Goal: Register for event/course

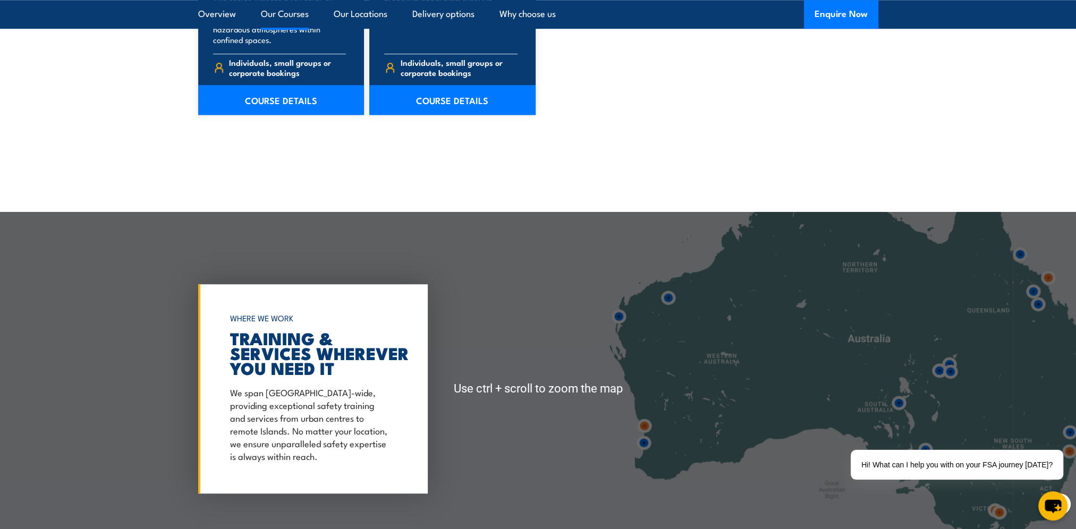
scroll to position [1416, 0]
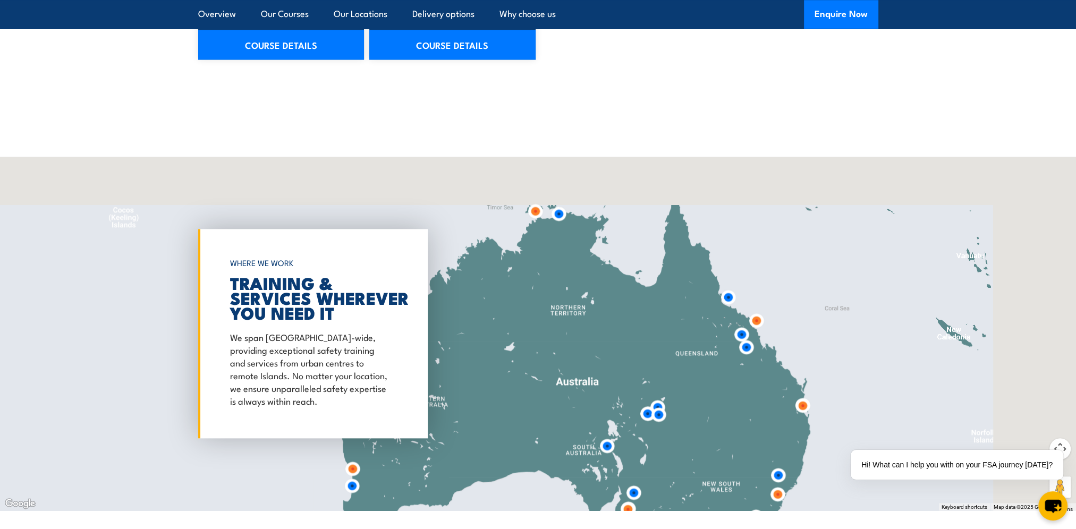
drag, startPoint x: 1005, startPoint y: 283, endPoint x: 592, endPoint y: 391, distance: 426.9
click at [595, 398] on div at bounding box center [538, 334] width 1076 height 354
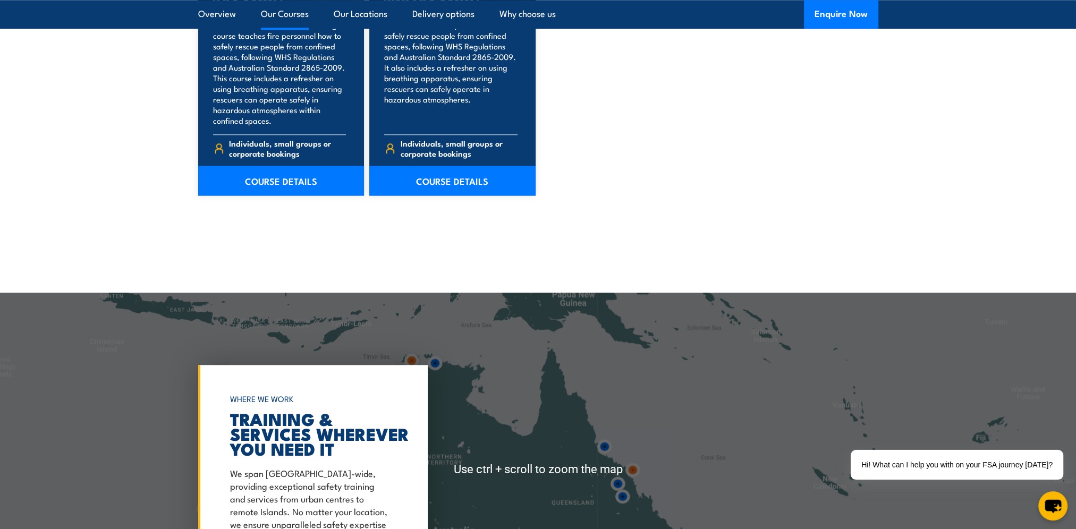
scroll to position [1363, 0]
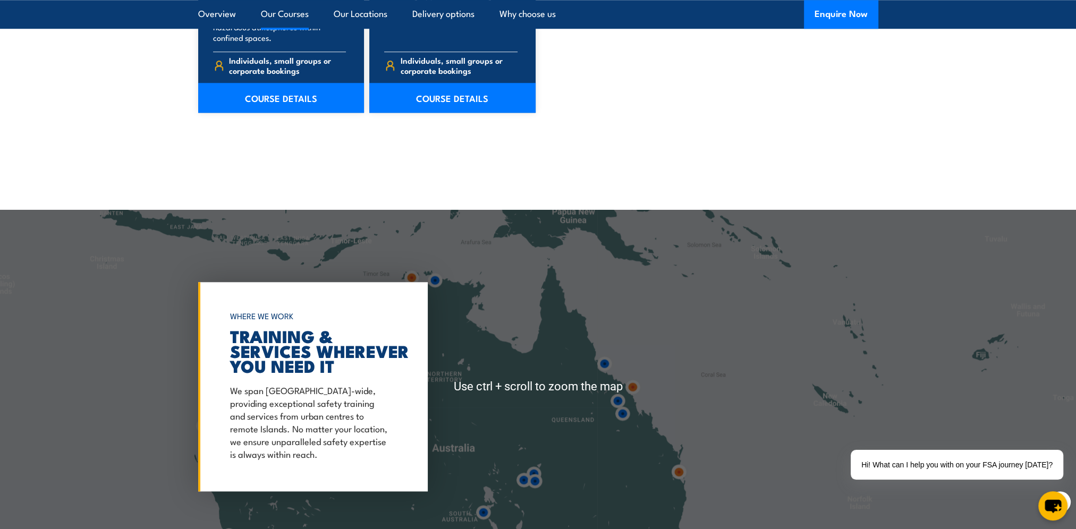
click at [627, 406] on img at bounding box center [623, 414] width 20 height 20
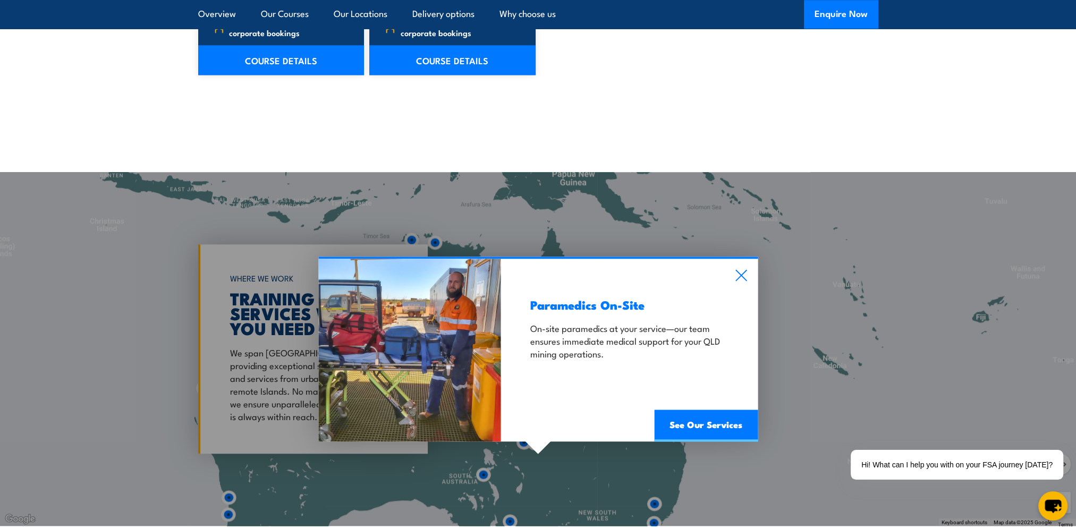
scroll to position [1416, 0]
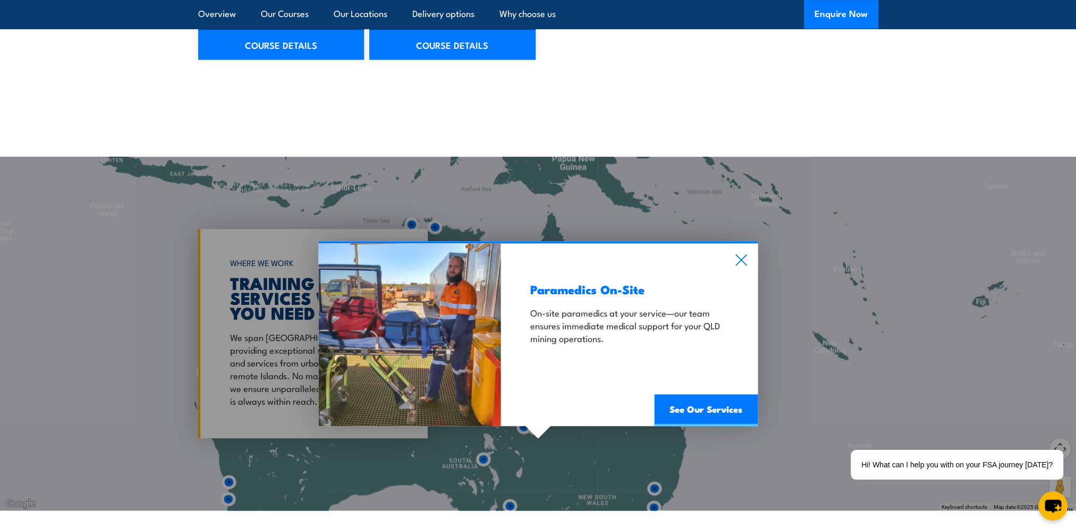
click at [861, 387] on div "Paramedics On-Site On-site paramedics at your service—our team ensures immediat…" at bounding box center [538, 334] width 1076 height 354
click at [746, 258] on icon at bounding box center [741, 260] width 12 height 12
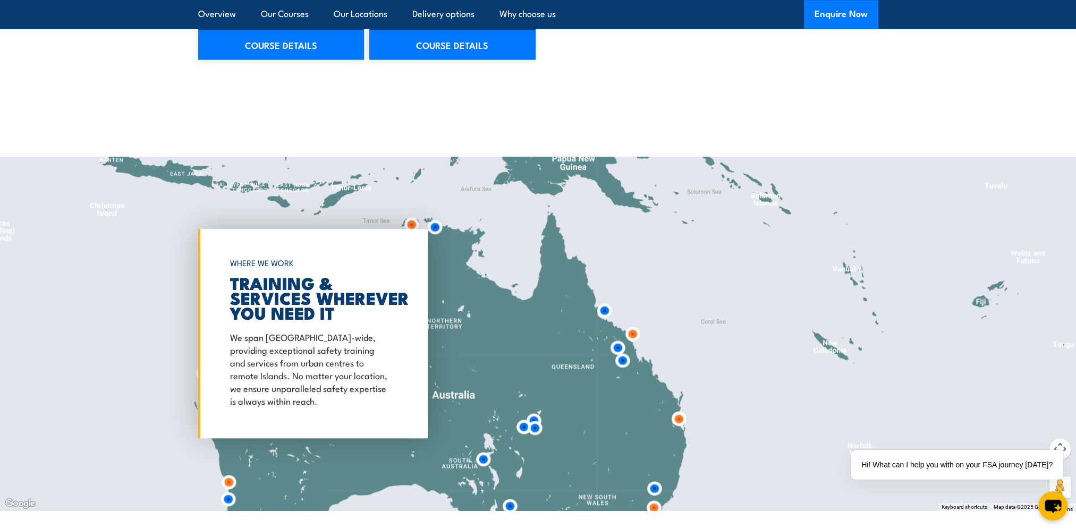
click at [614, 348] on img at bounding box center [618, 348] width 20 height 20
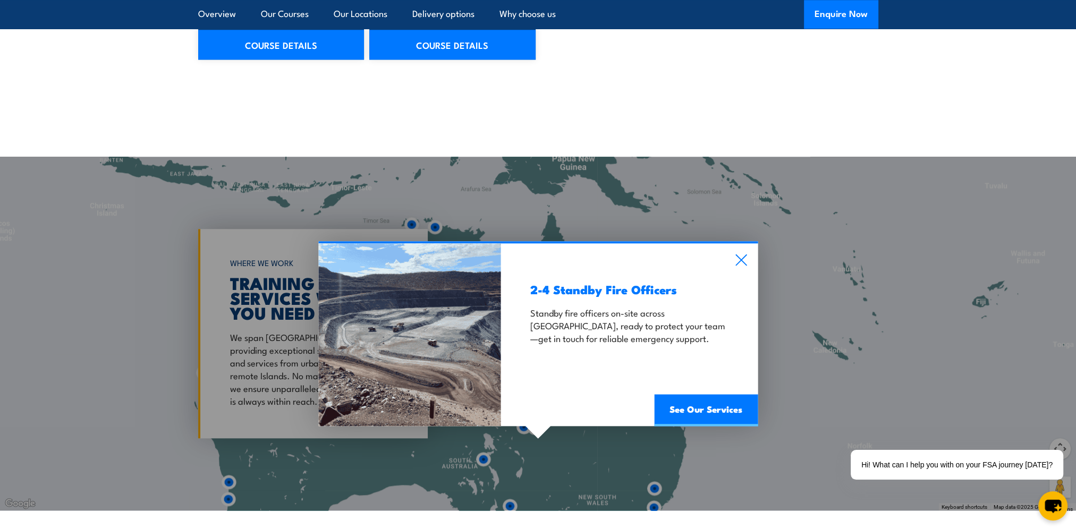
click at [742, 248] on div "2-4 Standby Fire Officers Standby fire officers on-site across [GEOGRAPHIC_DATA…" at bounding box center [629, 334] width 257 height 183
click at [746, 257] on icon at bounding box center [741, 260] width 12 height 12
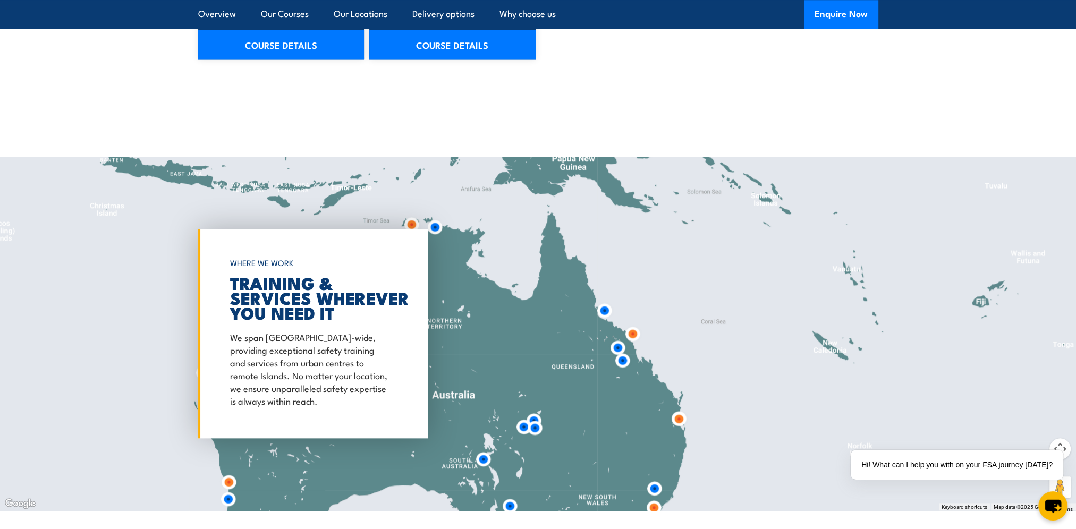
click at [635, 339] on img at bounding box center [633, 334] width 20 height 20
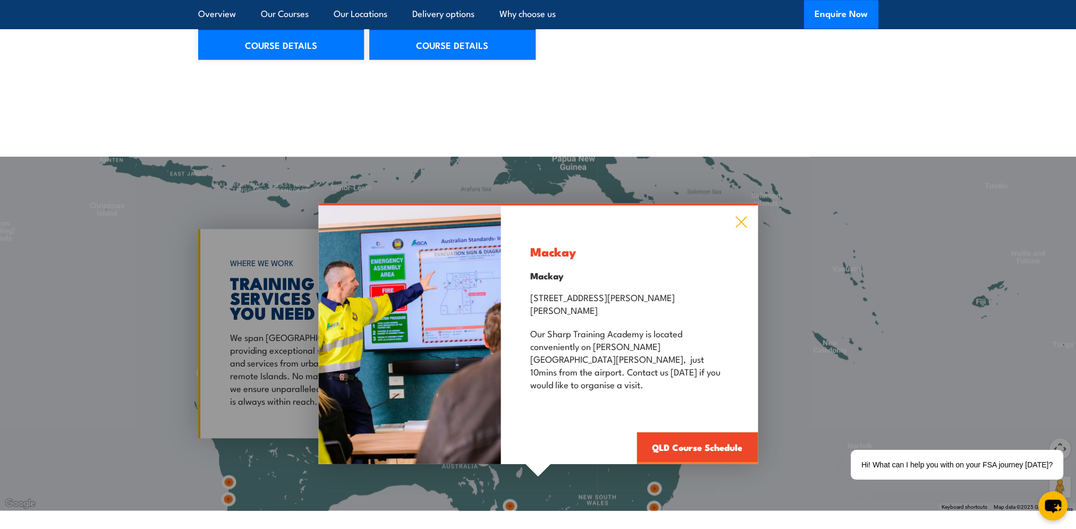
click at [742, 228] on icon at bounding box center [741, 222] width 12 height 12
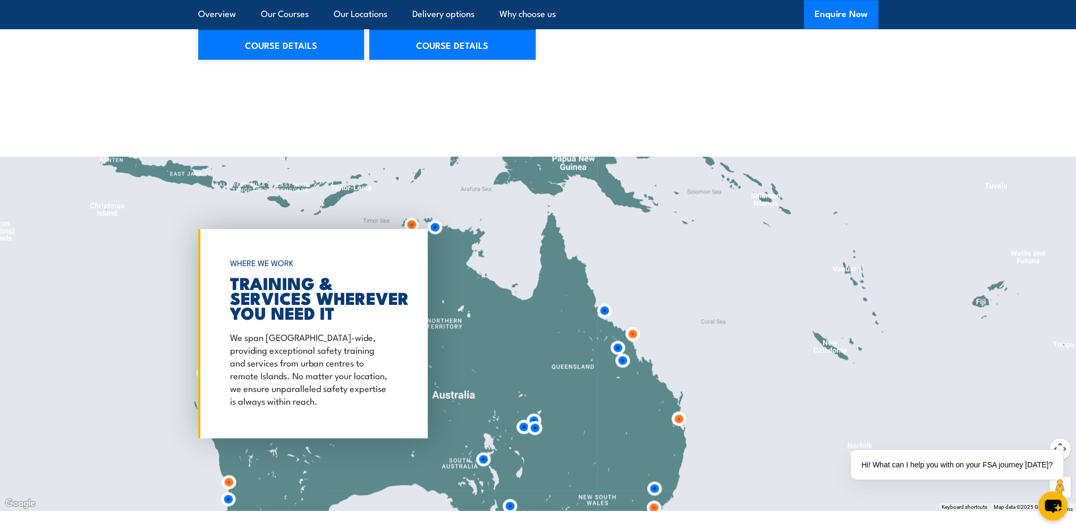
click at [611, 312] on img at bounding box center [605, 311] width 20 height 20
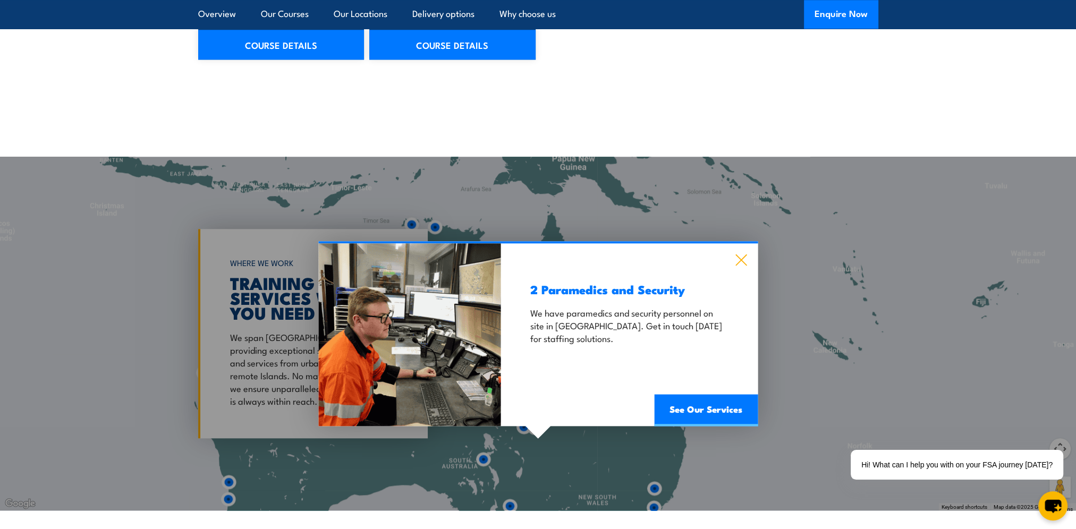
click at [746, 260] on icon at bounding box center [741, 260] width 12 height 12
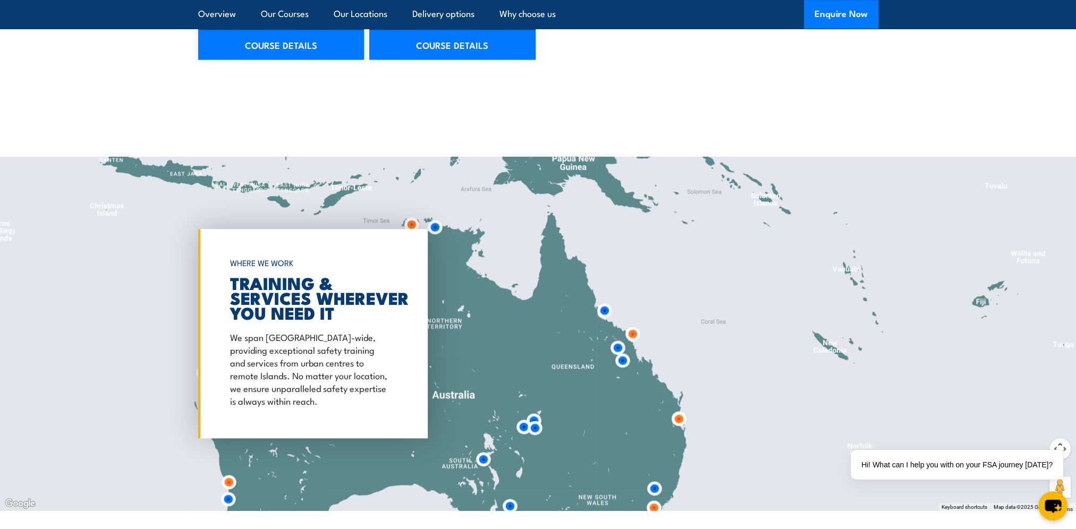
click at [623, 366] on img at bounding box center [623, 361] width 20 height 20
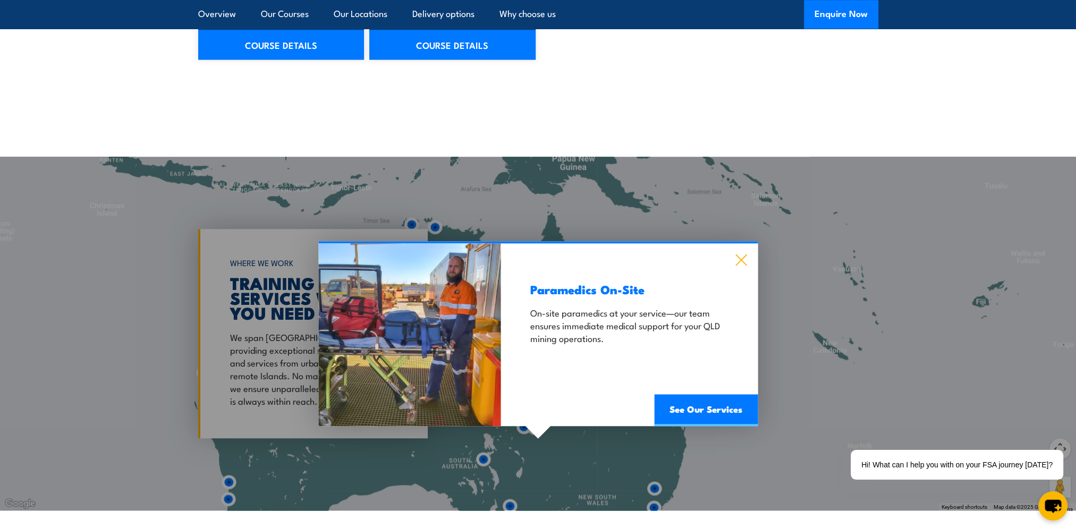
click at [742, 258] on icon at bounding box center [741, 260] width 11 height 11
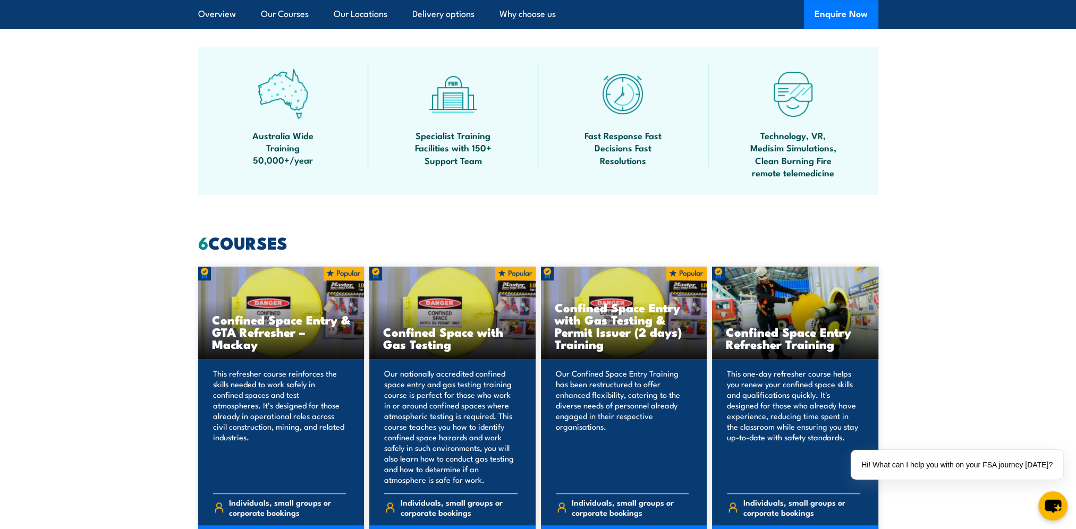
scroll to position [619, 0]
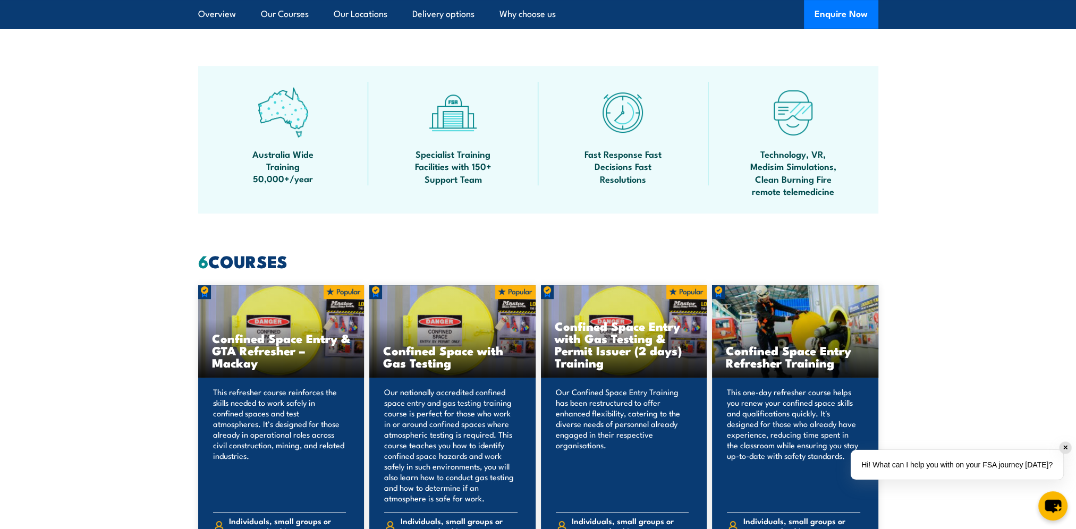
click at [1063, 450] on div "✕" at bounding box center [1066, 448] width 12 height 12
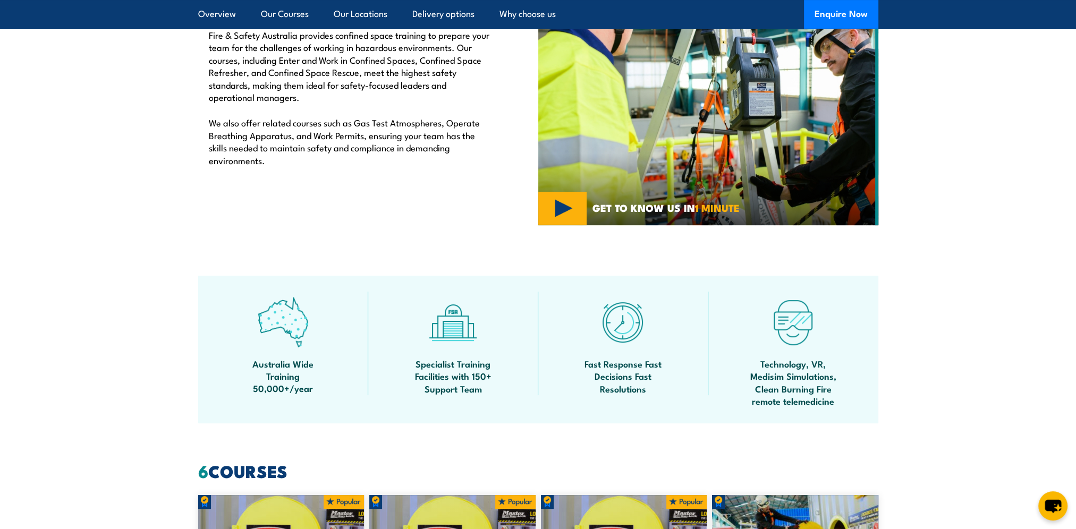
scroll to position [247, 0]
